Goal: Download file/media

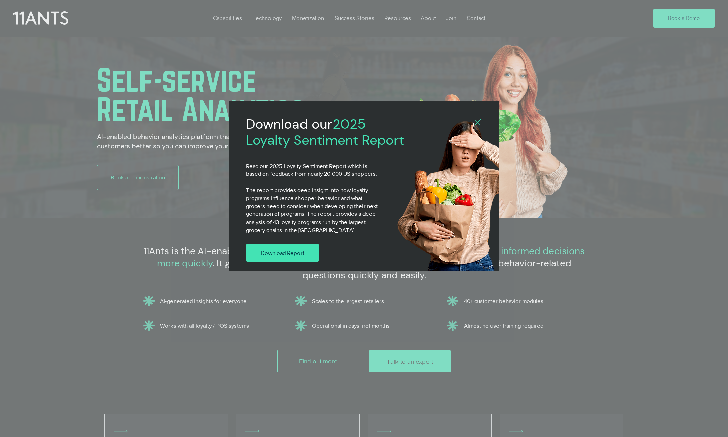
click at [281, 249] on span "Download Report" at bounding box center [282, 253] width 43 height 8
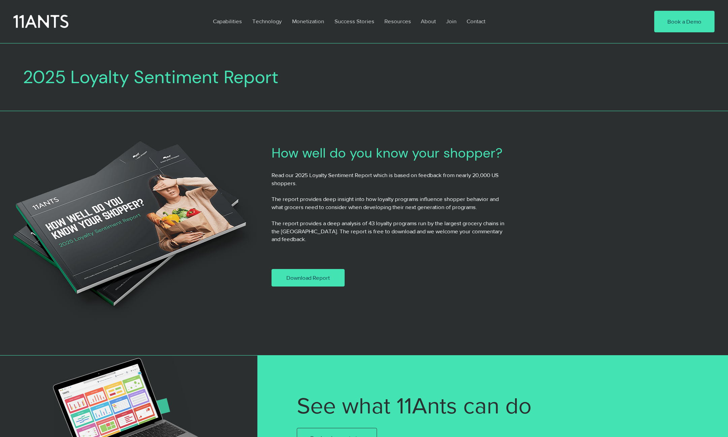
click at [308, 274] on span "Download Report" at bounding box center [307, 278] width 43 height 8
click at [427, 20] on p "About" at bounding box center [428, 20] width 22 height 15
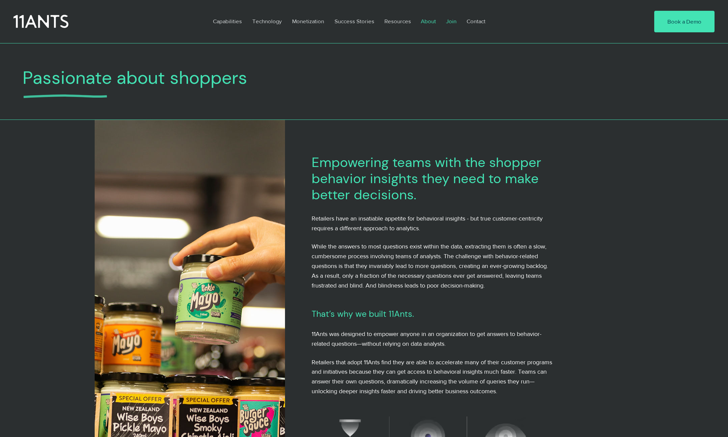
click at [451, 21] on p "Join" at bounding box center [451, 20] width 17 height 15
